Goal: Task Accomplishment & Management: Use online tool/utility

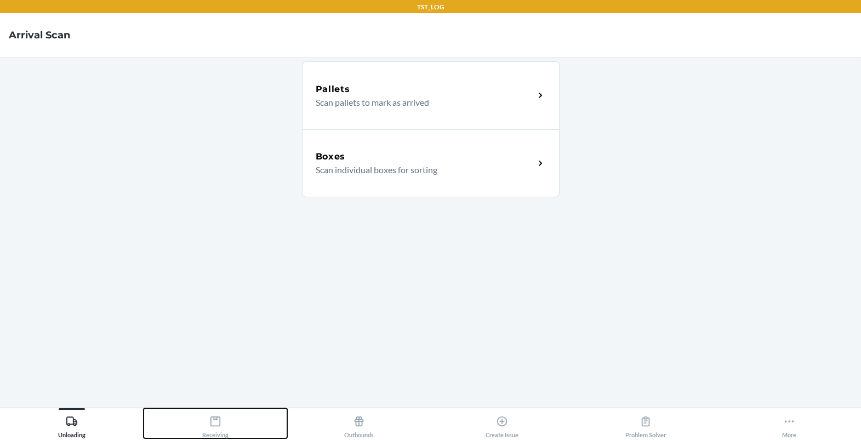
click at [198, 432] on button "Receiving" at bounding box center [216, 423] width 144 height 30
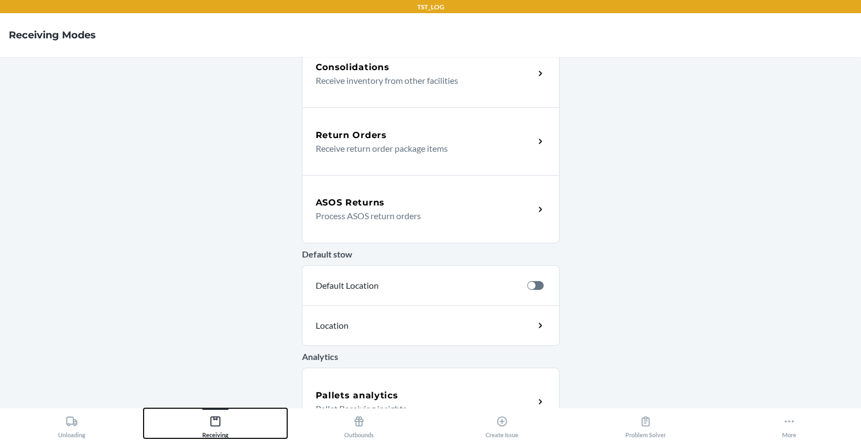
scroll to position [330, 0]
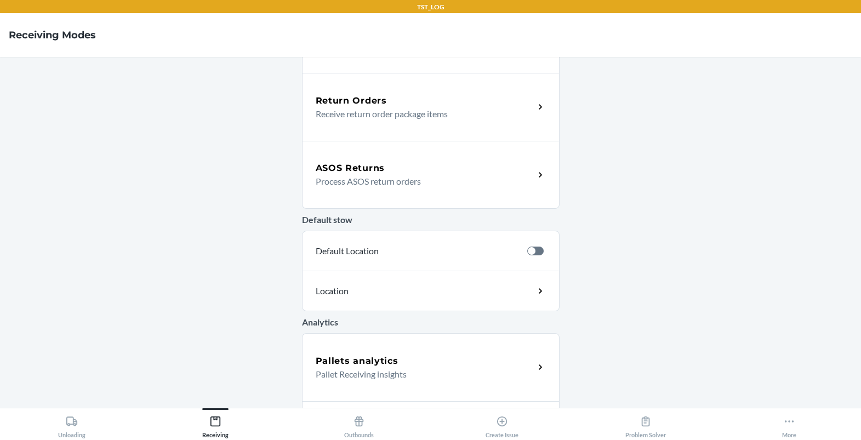
click at [383, 184] on p "Process ASOS return orders" at bounding box center [421, 181] width 210 height 13
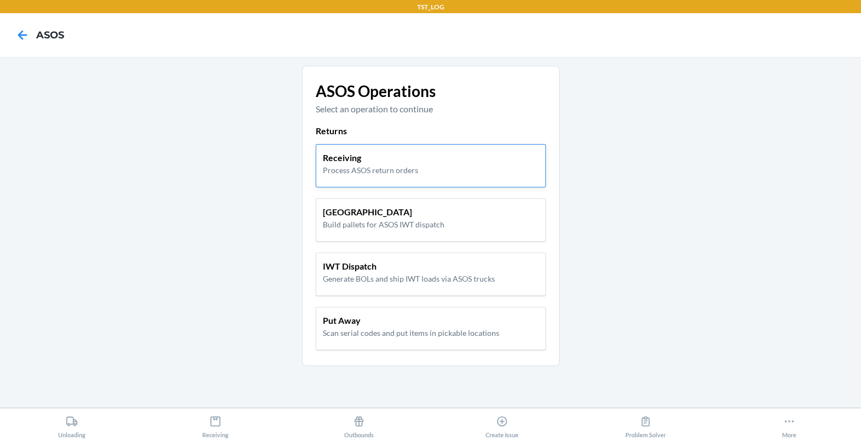
click at [398, 168] on p "Process ASOS return orders" at bounding box center [370, 170] width 95 height 12
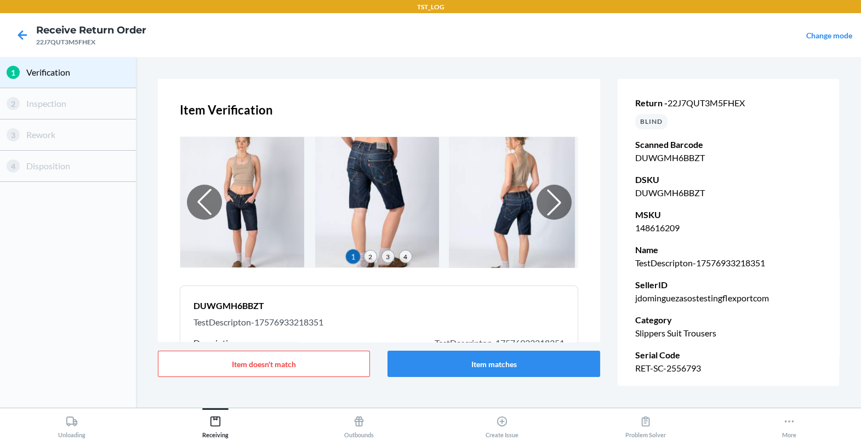
scroll to position [147, 0]
